Goal: Navigation & Orientation: Find specific page/section

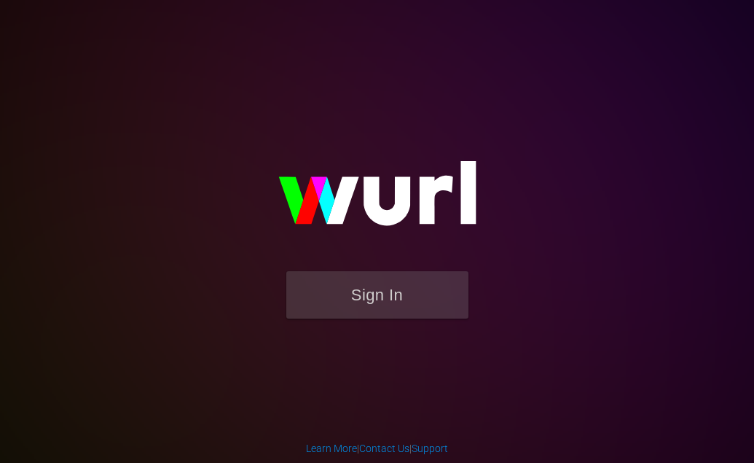
click at [379, 294] on button "Sign In" at bounding box center [377, 294] width 182 height 47
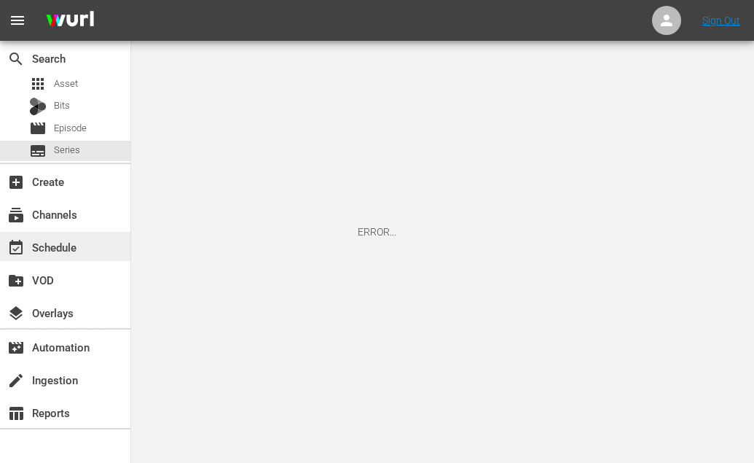
click at [41, 243] on div "event_available Schedule" at bounding box center [41, 244] width 82 height 13
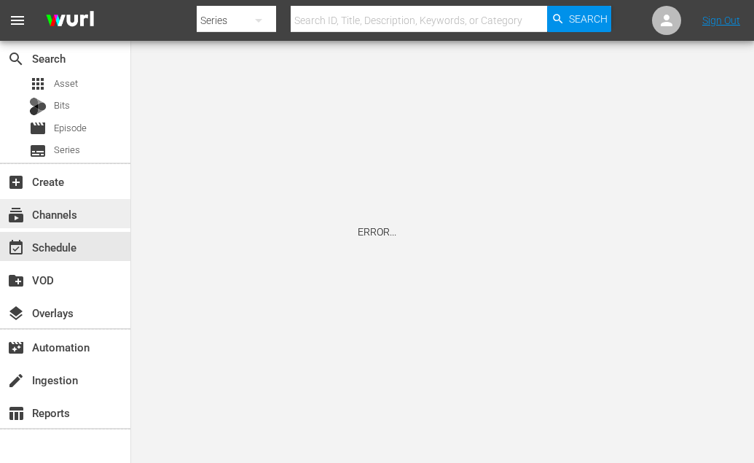
click at [41, 213] on div "subscriptions Channels" at bounding box center [41, 211] width 82 height 13
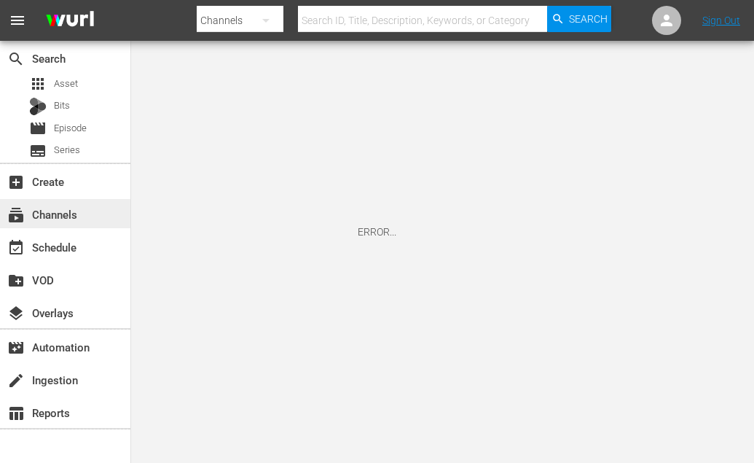
click at [65, 219] on div "subscriptions Channels" at bounding box center [41, 211] width 82 height 13
click at [44, 251] on div "event_available Schedule" at bounding box center [41, 244] width 82 height 13
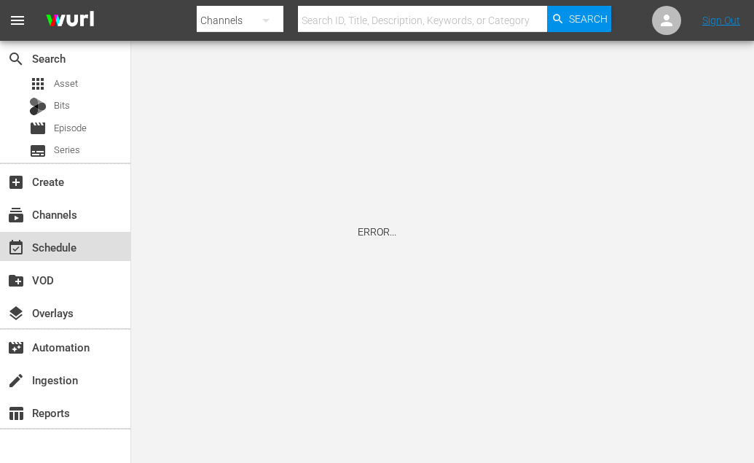
click at [39, 245] on div "event_available Schedule" at bounding box center [41, 244] width 82 height 13
click at [63, 145] on span "Series" at bounding box center [67, 150] width 26 height 15
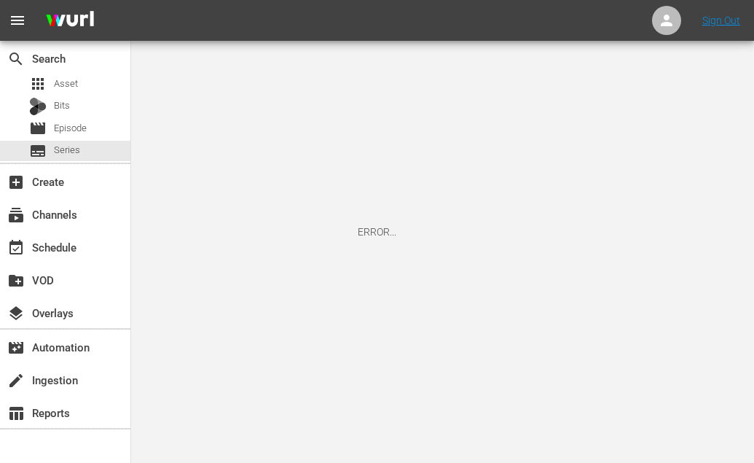
click at [15, 25] on span "menu" at bounding box center [17, 20] width 17 height 17
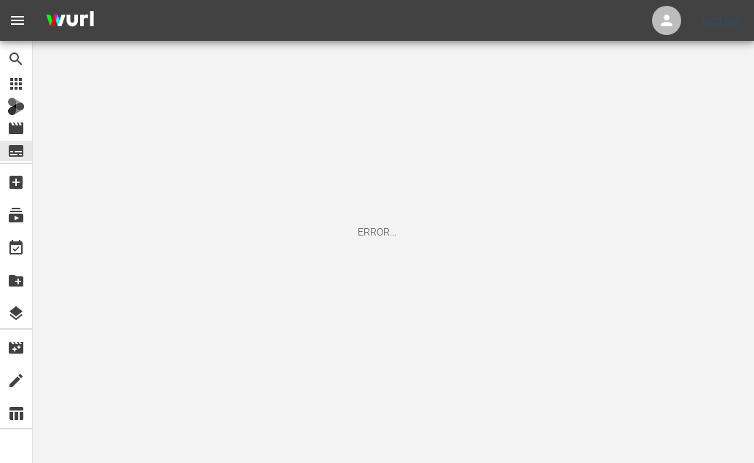
click at [720, 22] on link "Sign Out" at bounding box center [721, 21] width 38 height 12
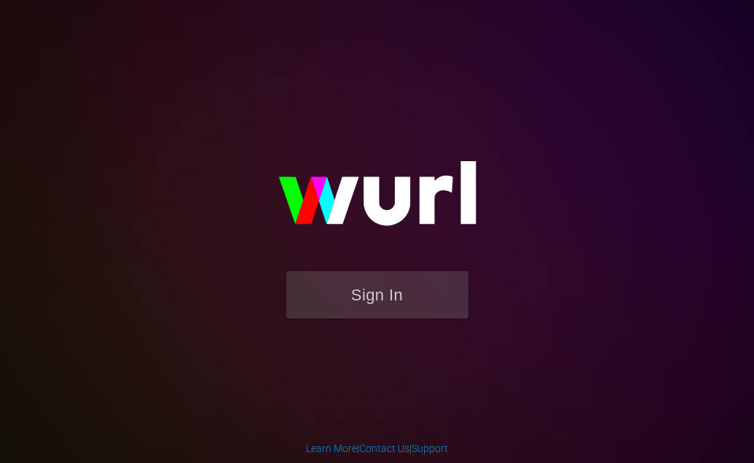
click at [391, 300] on button "Sign In" at bounding box center [377, 294] width 182 height 47
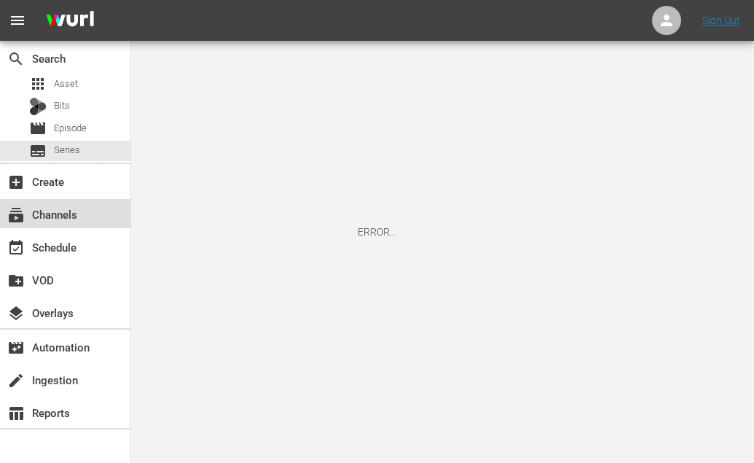
click at [55, 219] on div "subscriptions Channels" at bounding box center [41, 211] width 82 height 13
